Goal: Register for event/course

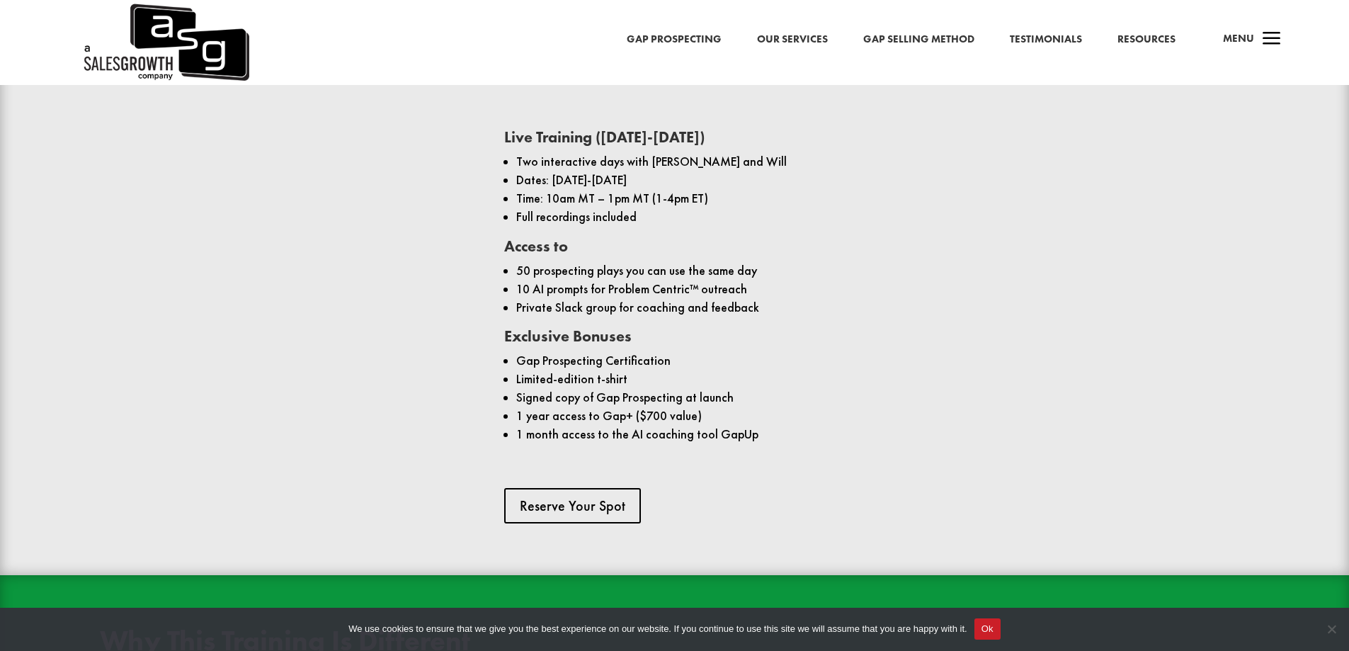
scroll to position [1119, 0]
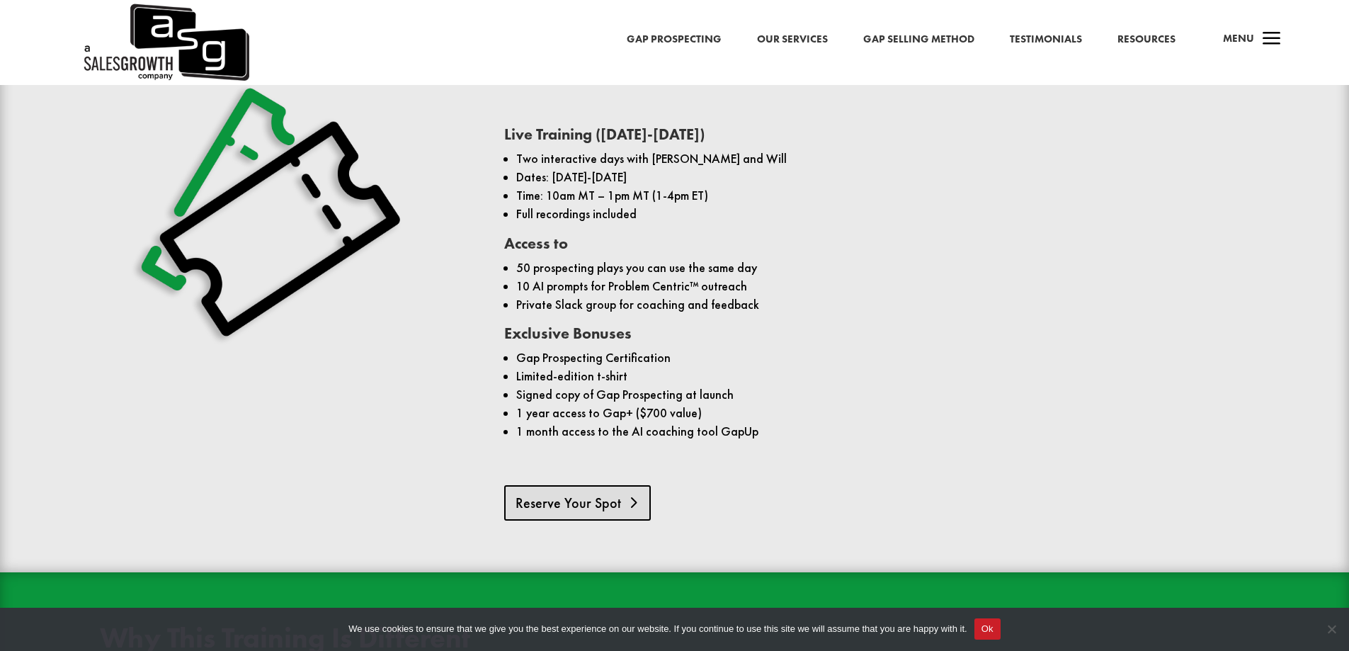
click at [598, 485] on link "Reserve Your Spot" at bounding box center [577, 502] width 147 height 35
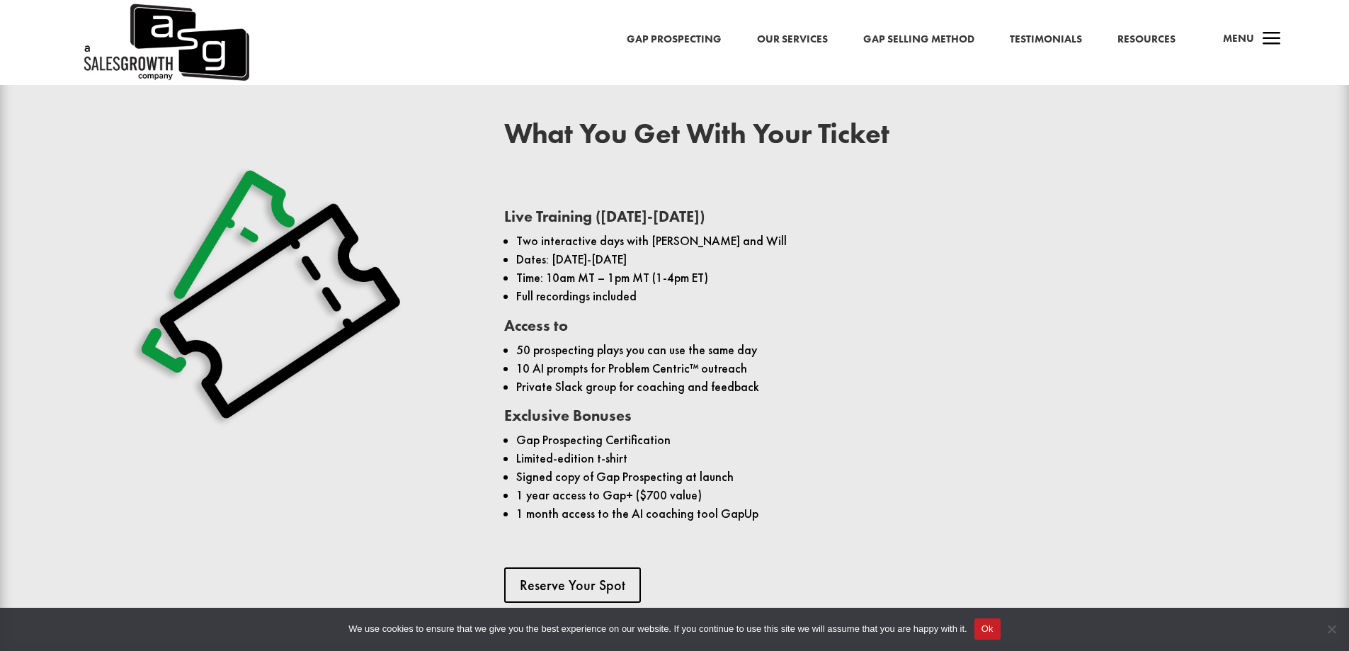
scroll to position [1062, 0]
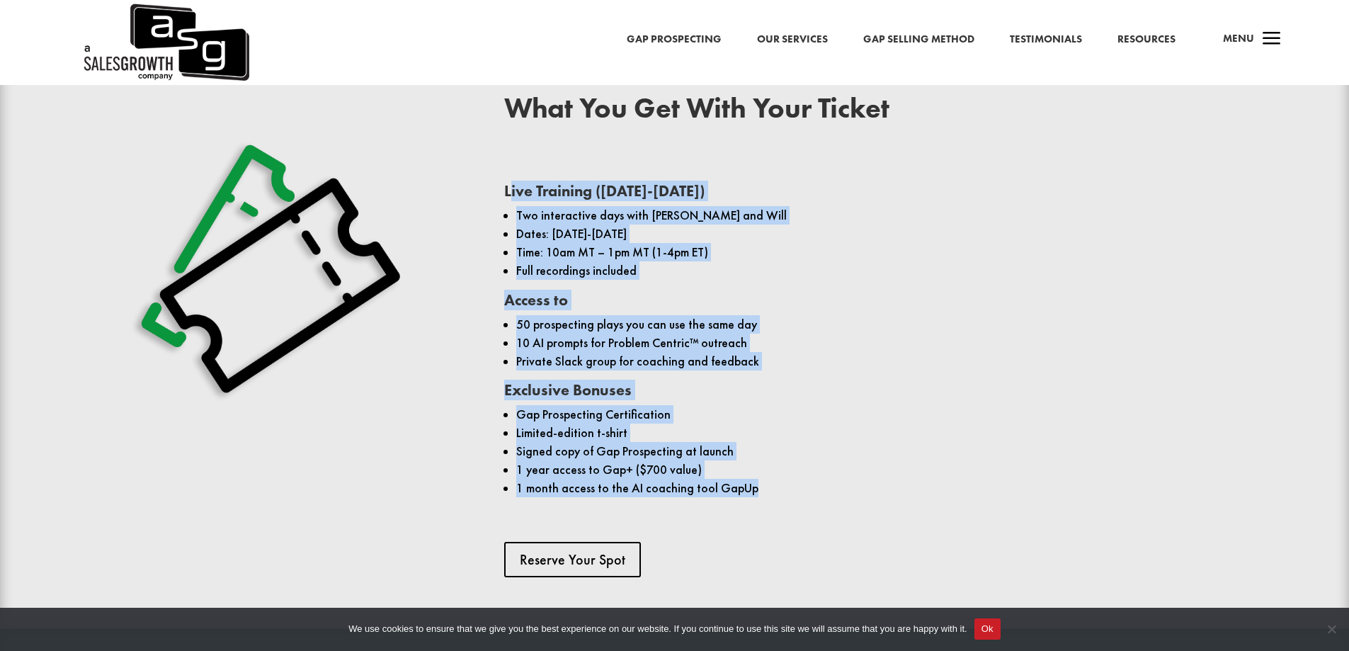
drag, startPoint x: 605, startPoint y: 221, endPoint x: 793, endPoint y: 474, distance: 315.3
click at [793, 474] on div "Live Training ([DATE]-[DATE]) Two interactive days with [PERSON_NAME] and Will …" at bounding box center [876, 335] width 745 height 349
click at [736, 382] on h3 "Exclusive Bonuses" at bounding box center [876, 393] width 745 height 23
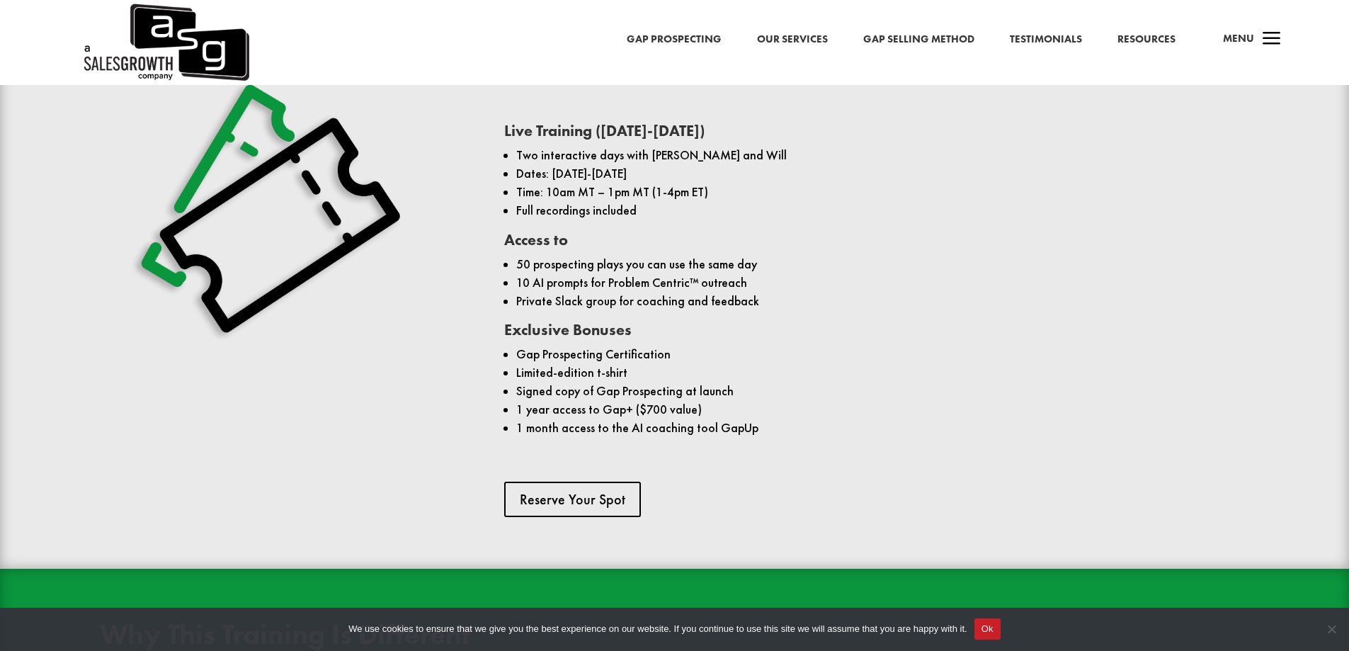
scroll to position [1119, 0]
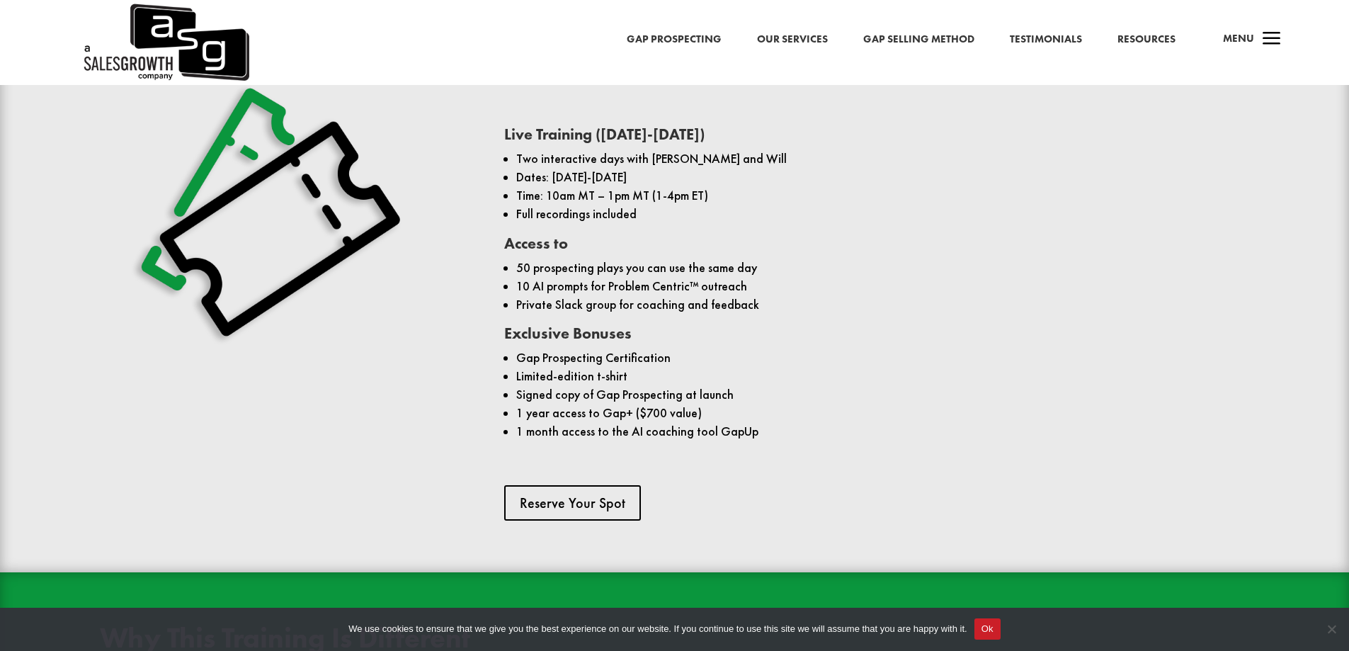
click at [945, 42] on link "Gap Selling Method" at bounding box center [918, 39] width 111 height 18
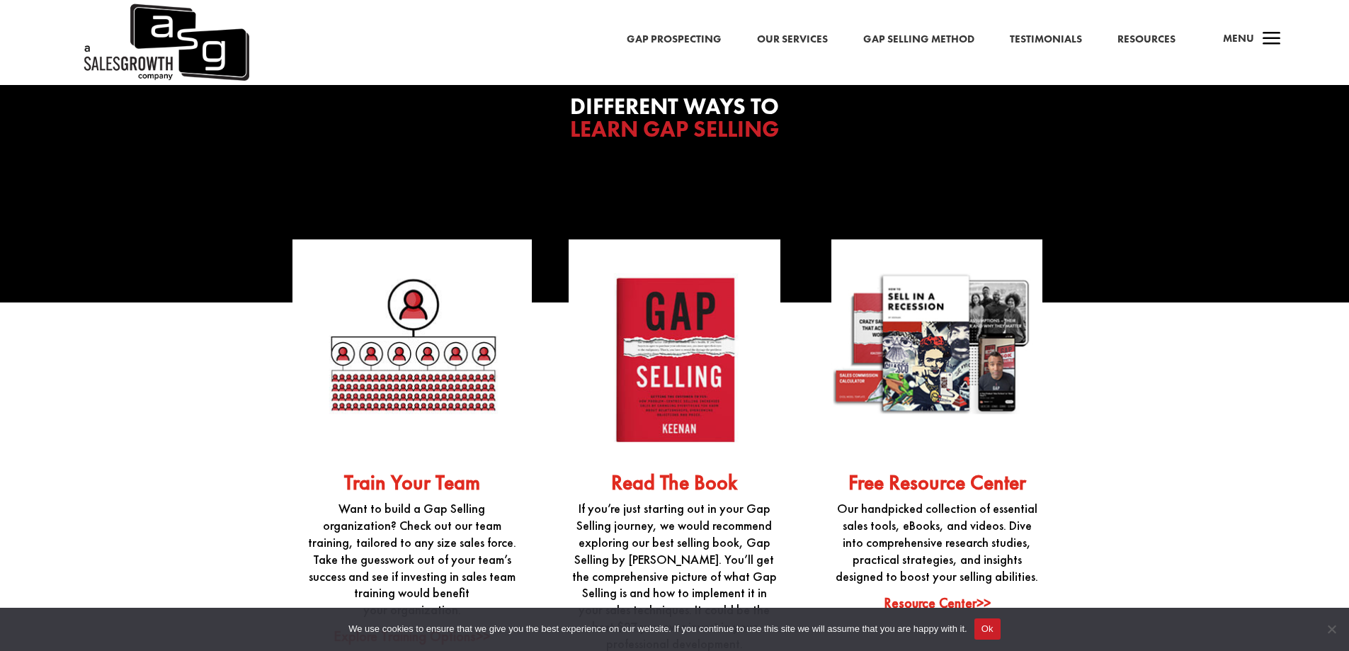
scroll to position [3752, 0]
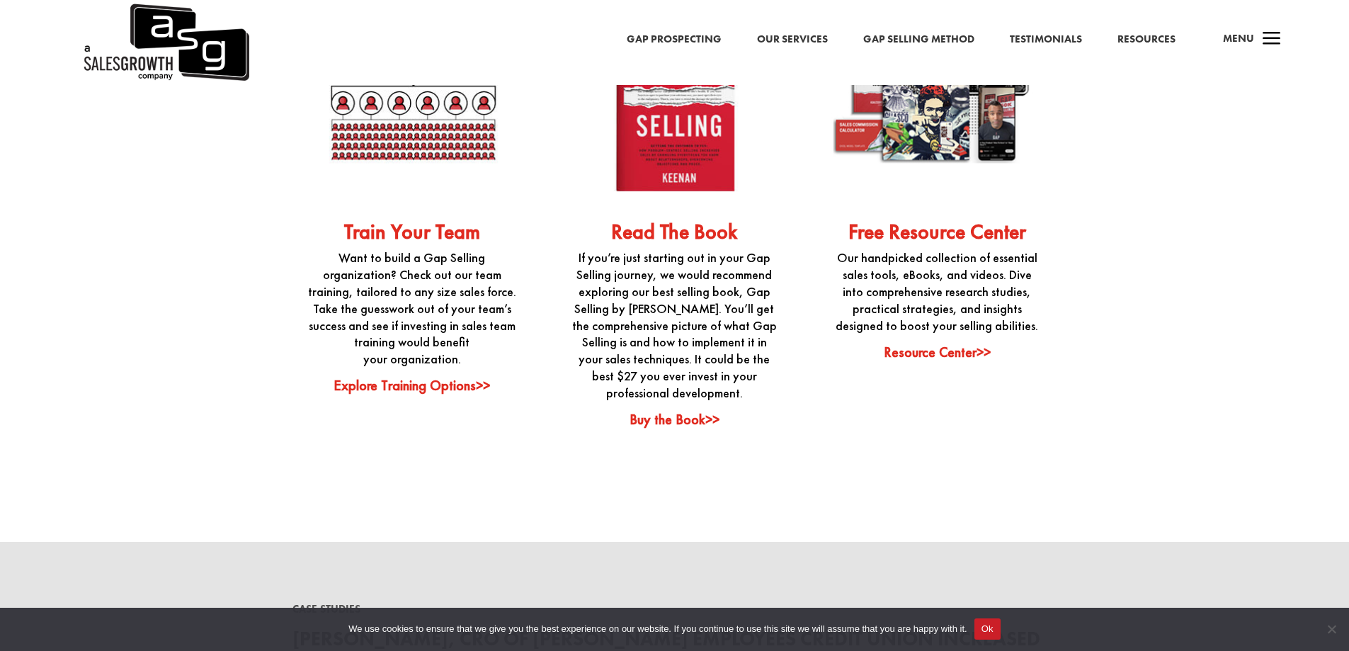
click at [434, 376] on link "Explore Training Options>>" at bounding box center [411, 385] width 156 height 18
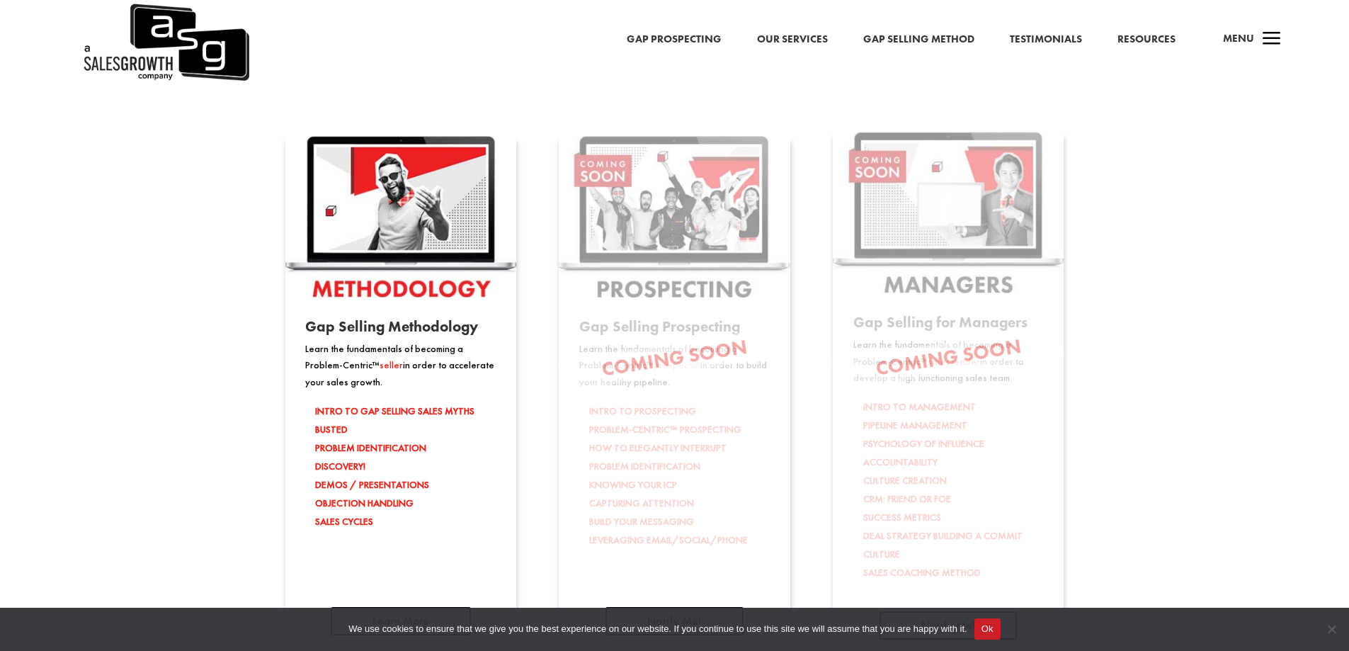
scroll to position [2265, 0]
